Goal: Check status: Check status

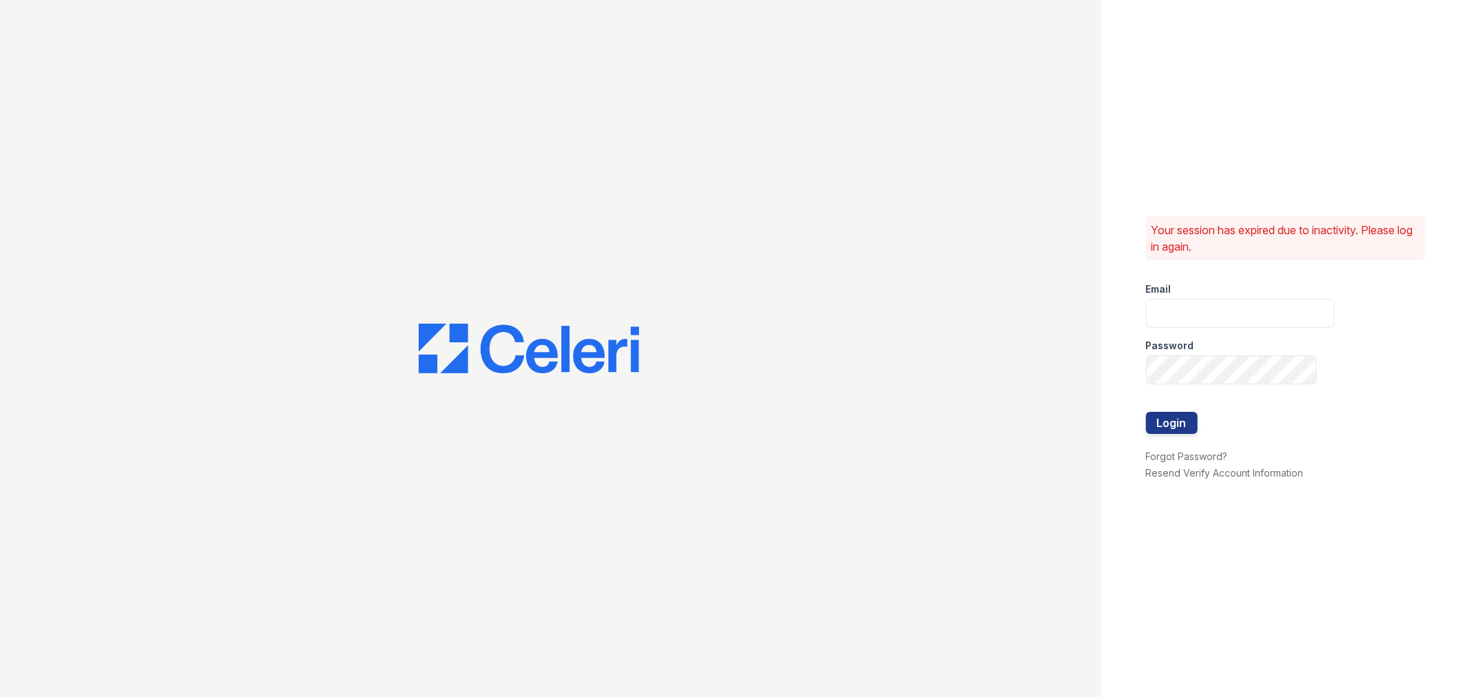
click at [1209, 307] on input "email" at bounding box center [1240, 313] width 189 height 29
type input "pennstation2@cafmanagement.com"
click at [1168, 419] on button "Login" at bounding box center [1172, 423] width 52 height 22
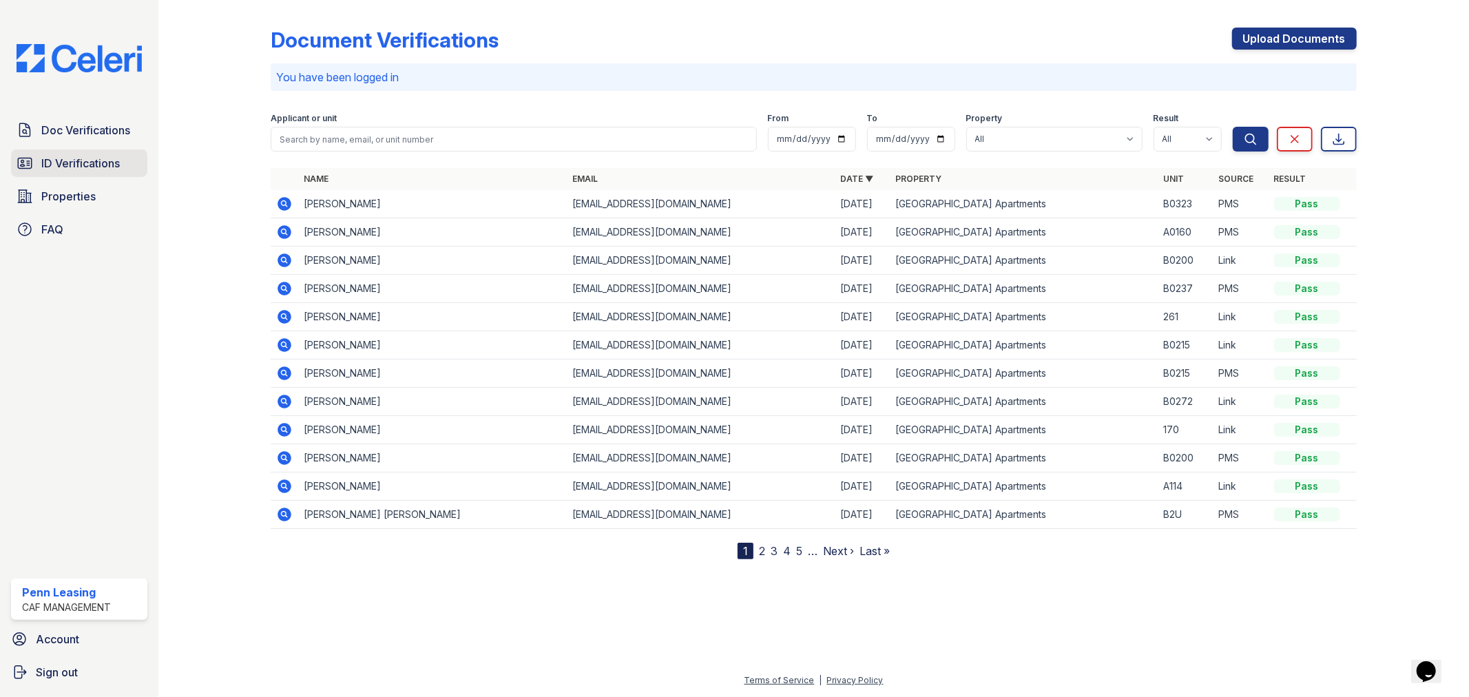
click at [101, 154] on link "ID Verifications" at bounding box center [79, 163] width 136 height 28
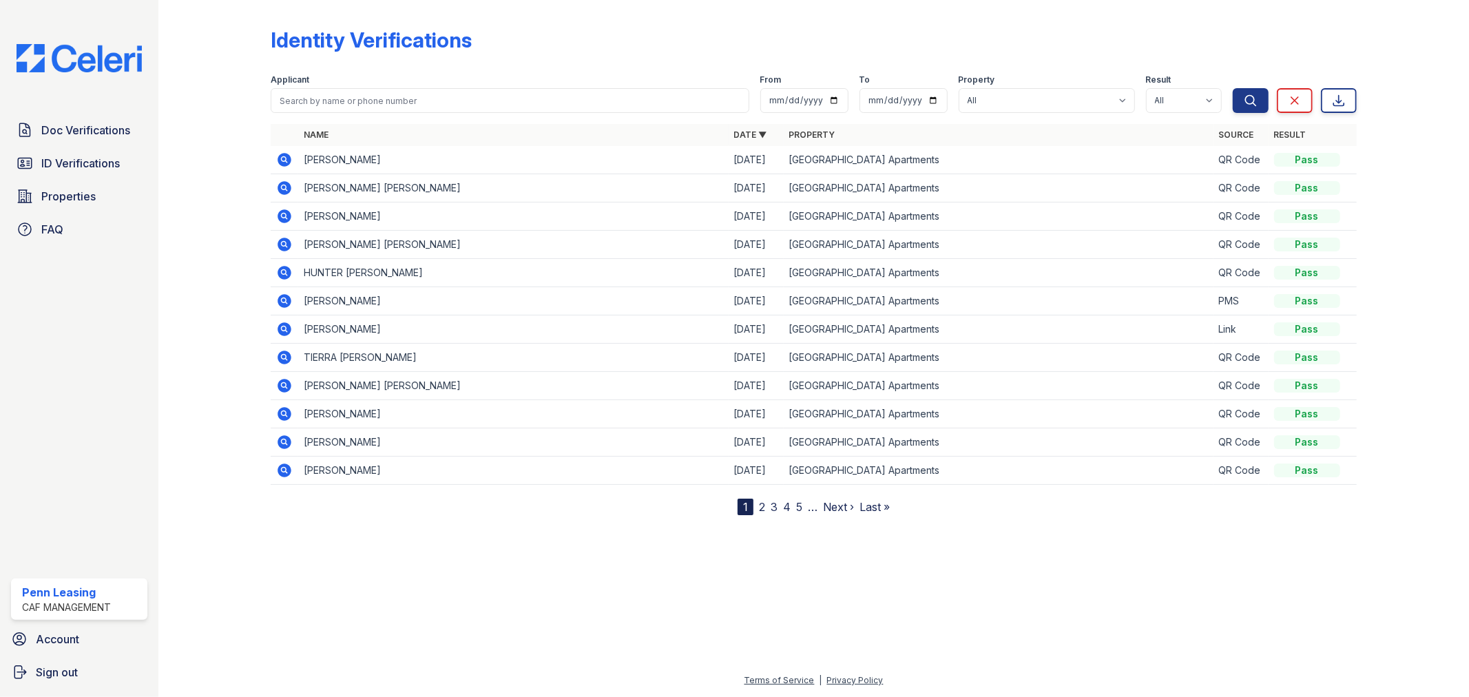
click at [279, 211] on icon at bounding box center [284, 216] width 17 height 17
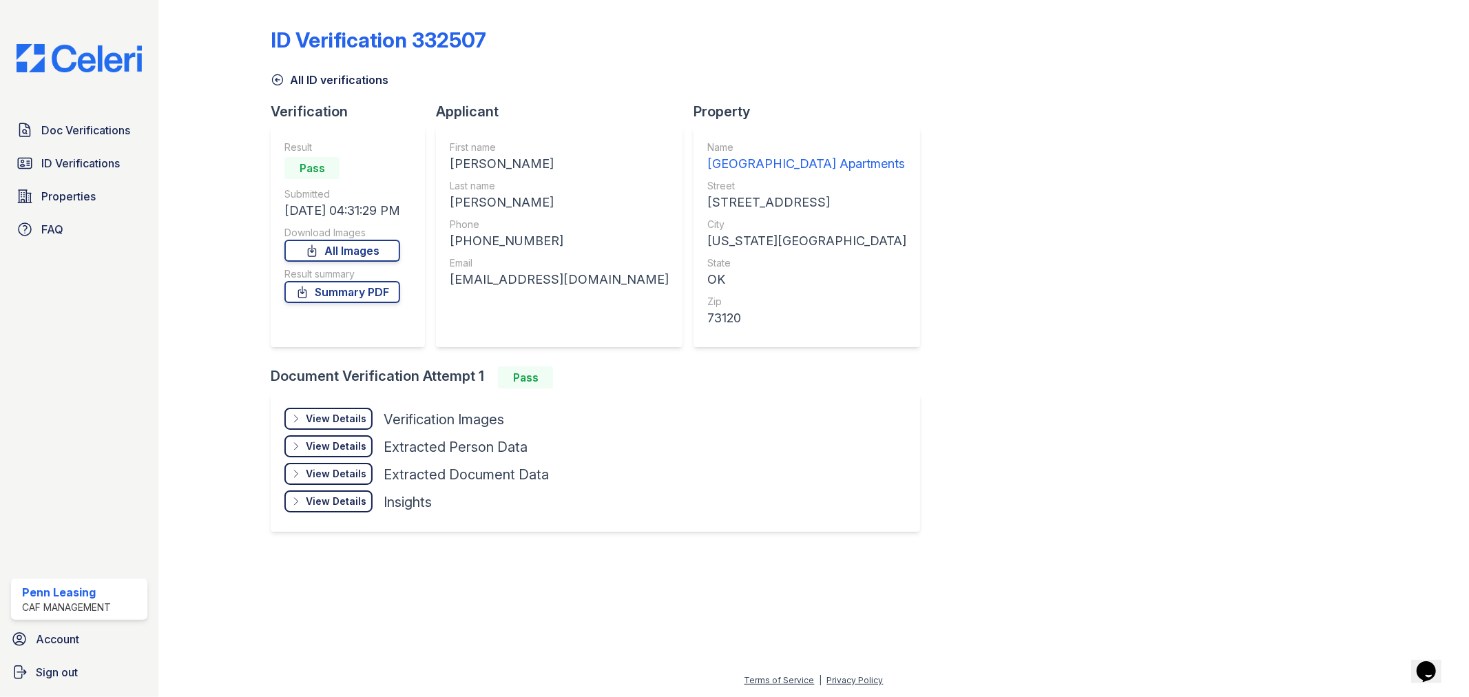
click at [333, 415] on div "View Details" at bounding box center [336, 419] width 61 height 14
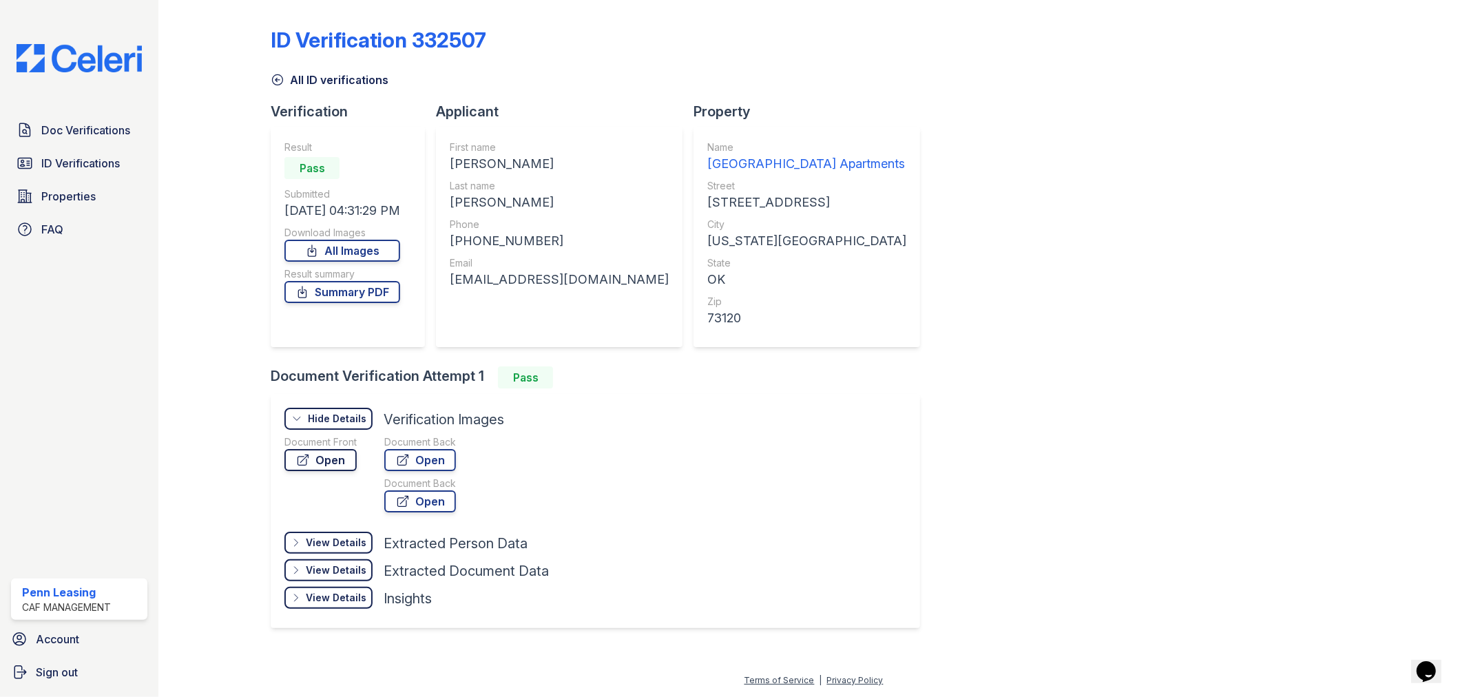
click at [304, 456] on icon at bounding box center [303, 460] width 14 height 14
